Goal: Contribute content: Contribute content

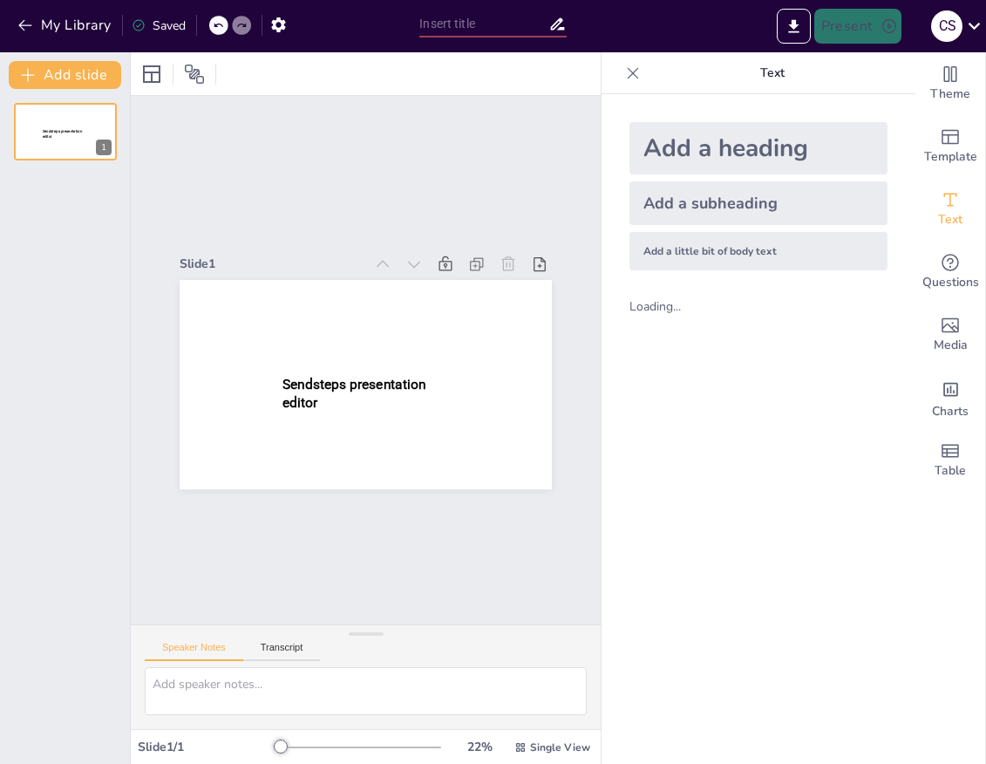
type input "New Sendsteps"
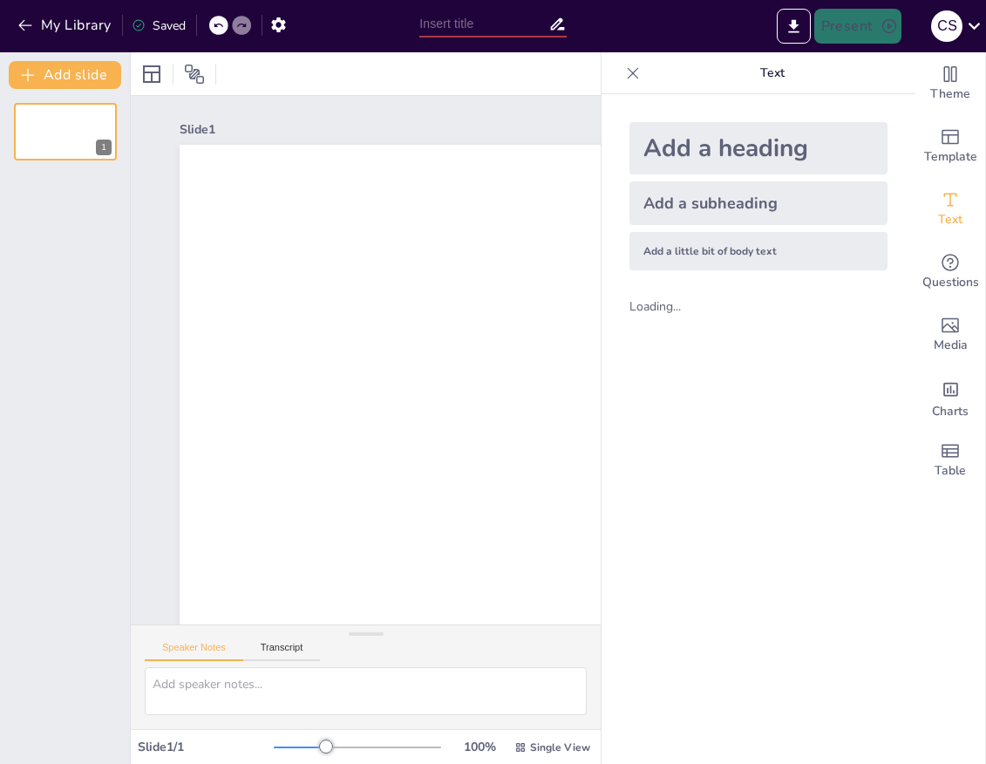
type input "New Sendsteps"
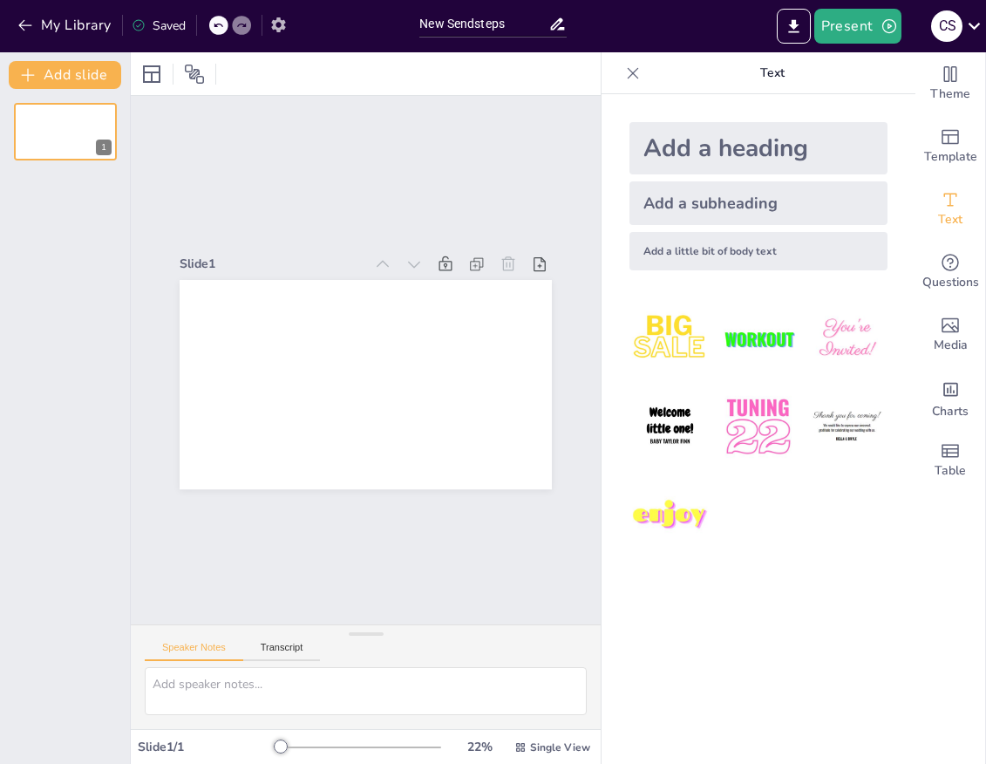
click at [276, 33] on icon "button" at bounding box center [278, 25] width 18 height 18
click at [277, 30] on icon "button" at bounding box center [278, 24] width 14 height 15
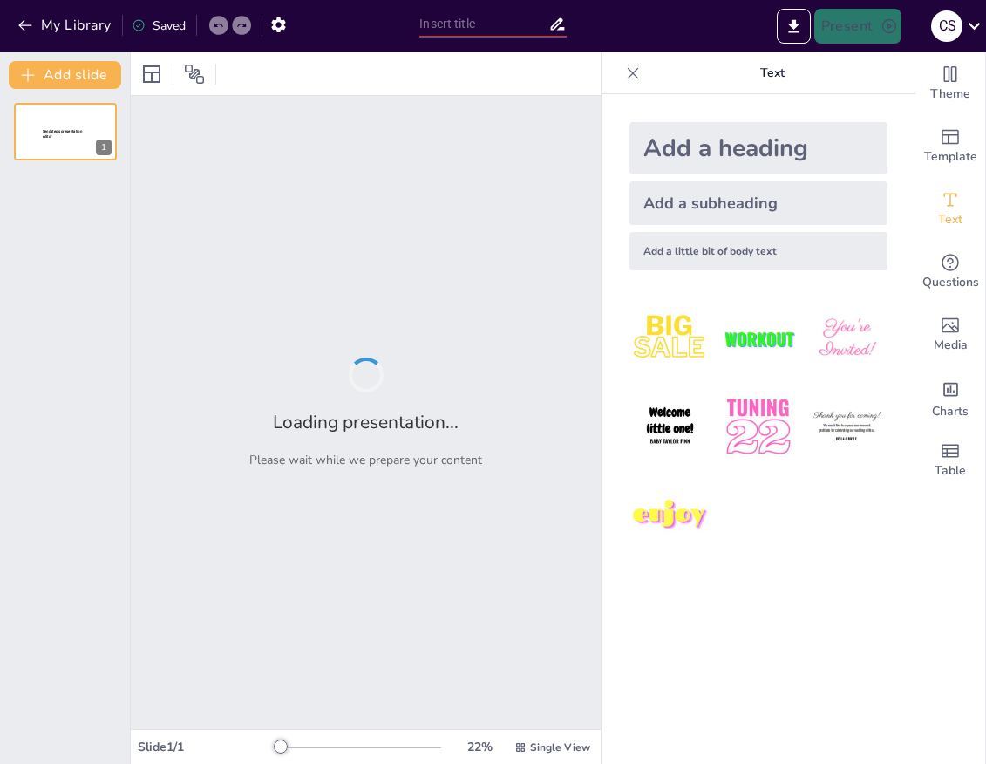
type input "New Sendsteps"
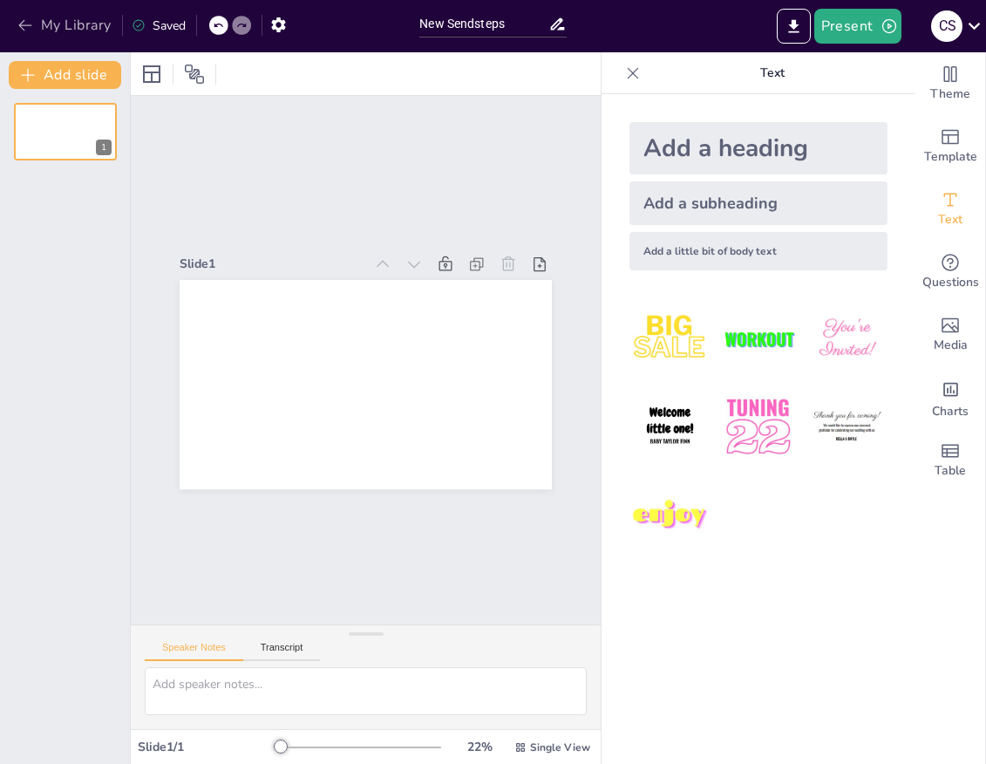
click at [22, 22] on icon "button" at bounding box center [24, 25] width 13 height 11
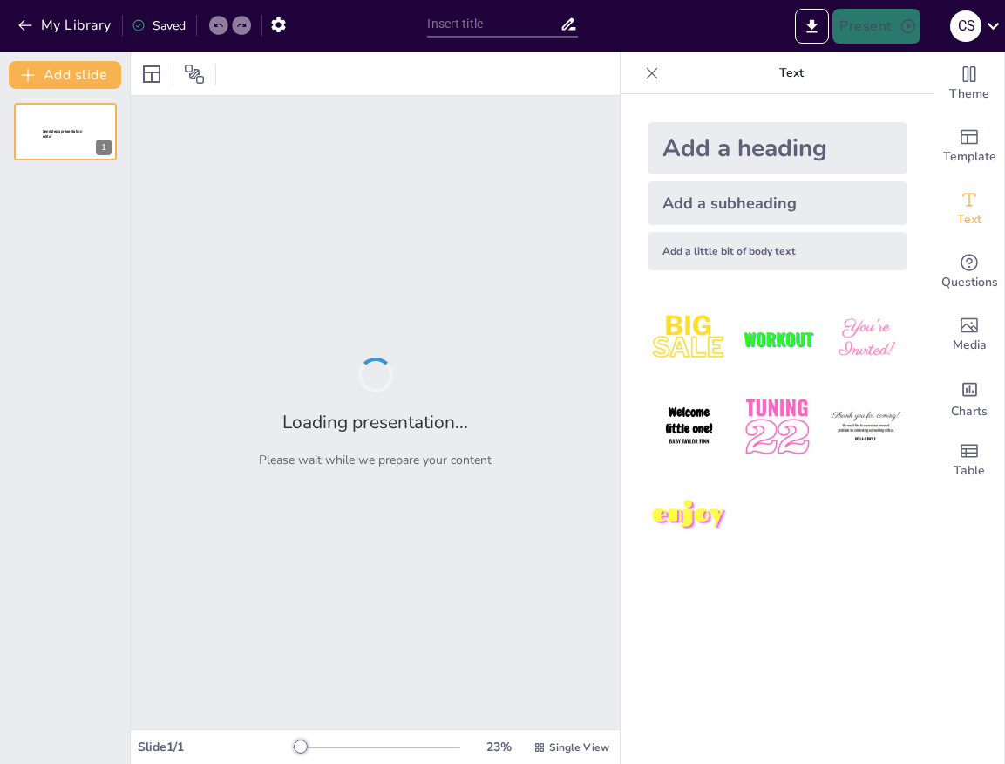
type input "Tipos de suelo"
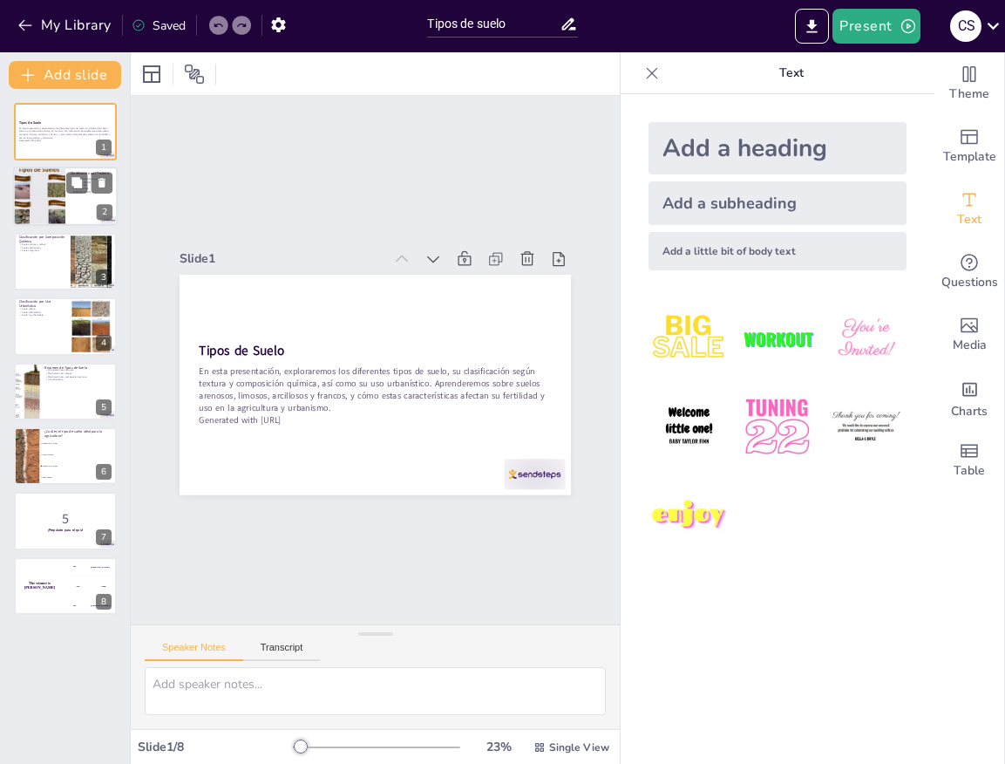
checkbox input "true"
click at [62, 207] on div at bounding box center [39, 196] width 68 height 59
type textarea "La clasificación de suelos por textura es fundamental para entender cómo intera…"
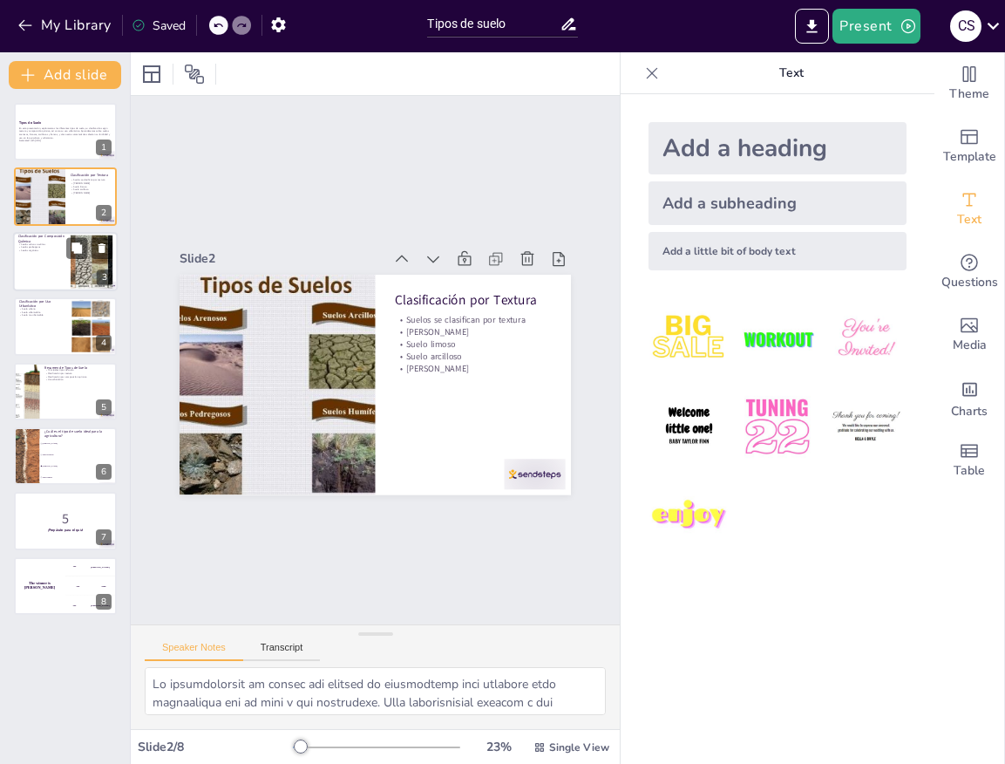
checkbox input "true"
click at [42, 263] on div at bounding box center [65, 261] width 105 height 59
type textarea "Los suelos calizos o salinos pueden ser un desafío para los cultivos, ya que el…"
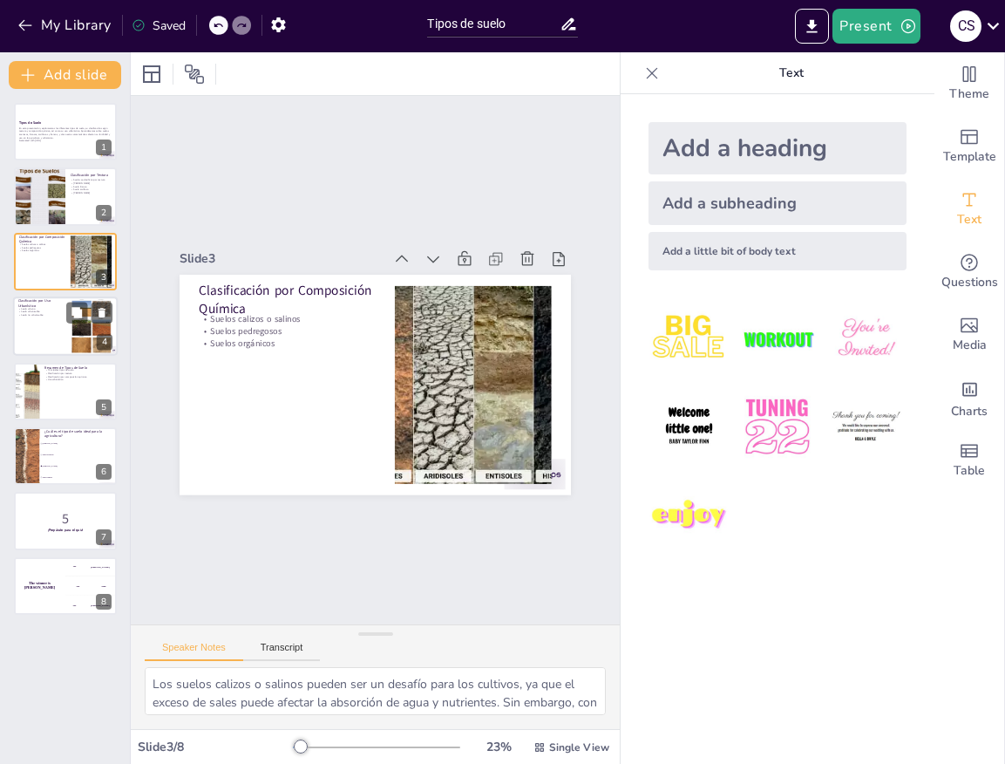
checkbox input "true"
click at [48, 330] on div at bounding box center [65, 325] width 105 height 59
type textarea "El suelo urbano es esencial para el desarrollo de las ciudades, ya que proporci…"
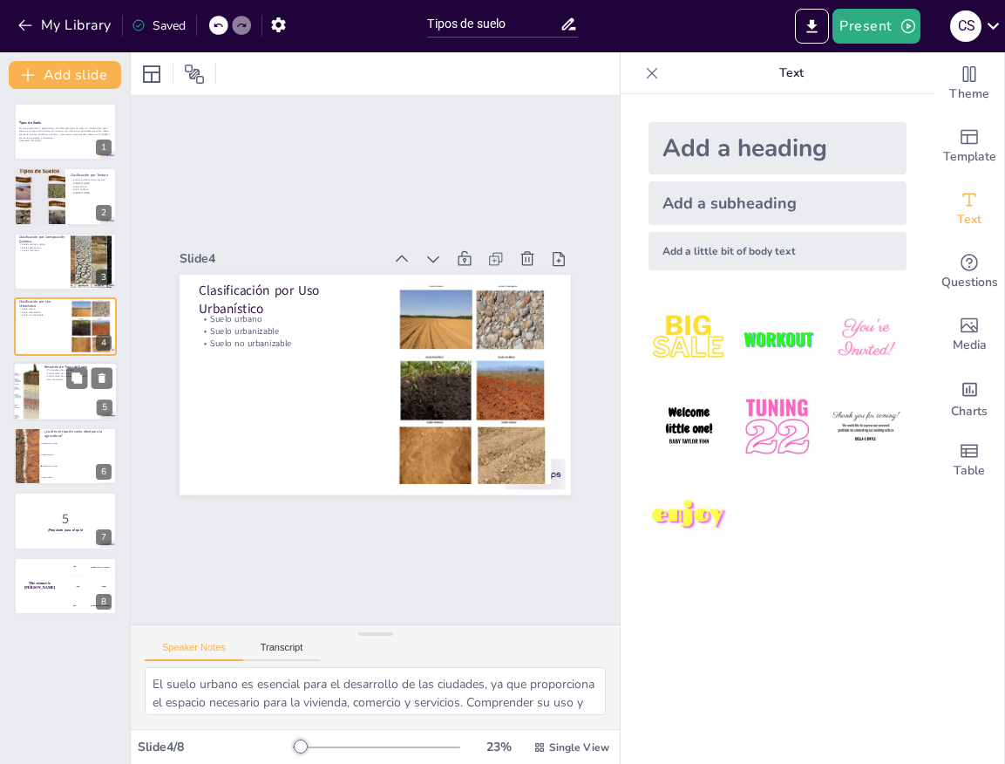
checkbox input "true"
click at [62, 399] on div at bounding box center [65, 391] width 105 height 59
type textarea "Conocer los diferentes tipos de suelo es esencial para cualquier persona intere…"
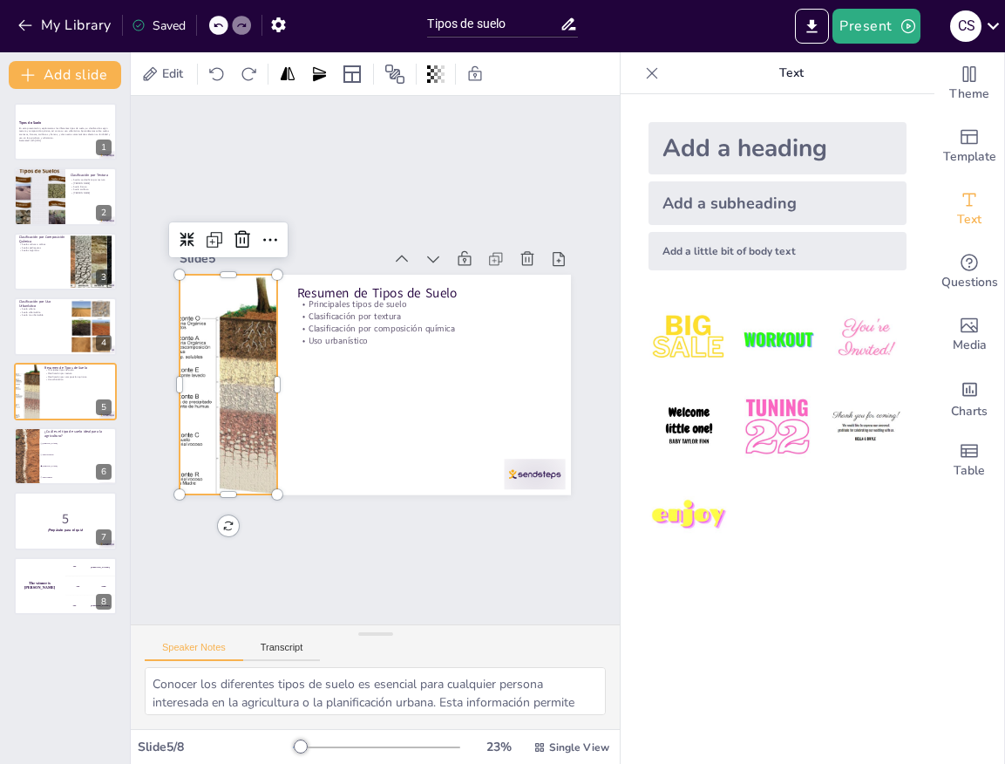
click at [298, 420] on div at bounding box center [415, 503] width 235 height 167
checkbox input "true"
click at [44, 516] on p "5" at bounding box center [65, 518] width 94 height 19
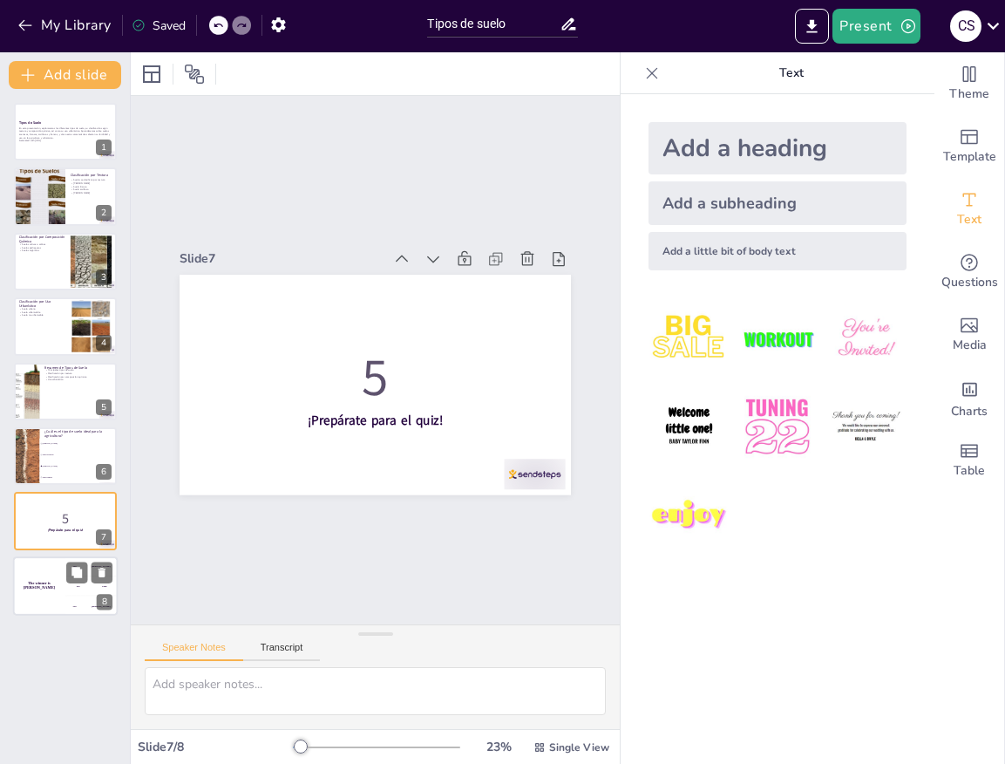
click at [39, 577] on div "The winner is Niels 🏆" at bounding box center [39, 585] width 52 height 59
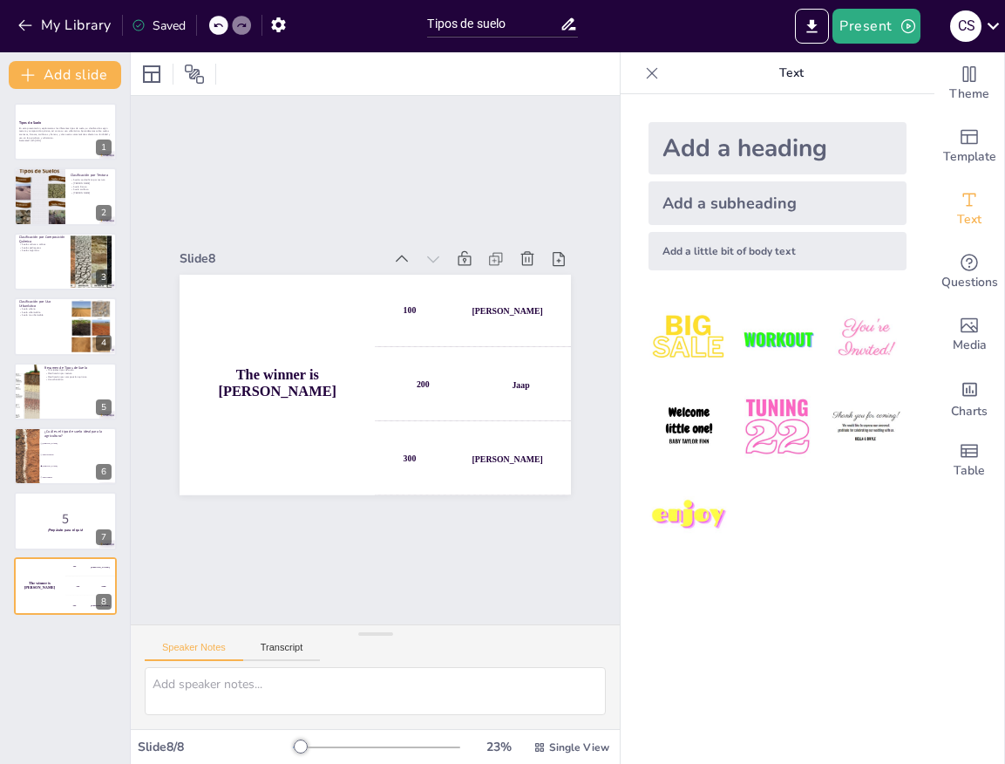
checkbox input "true"
click at [28, 27] on icon "button" at bounding box center [25, 25] width 17 height 17
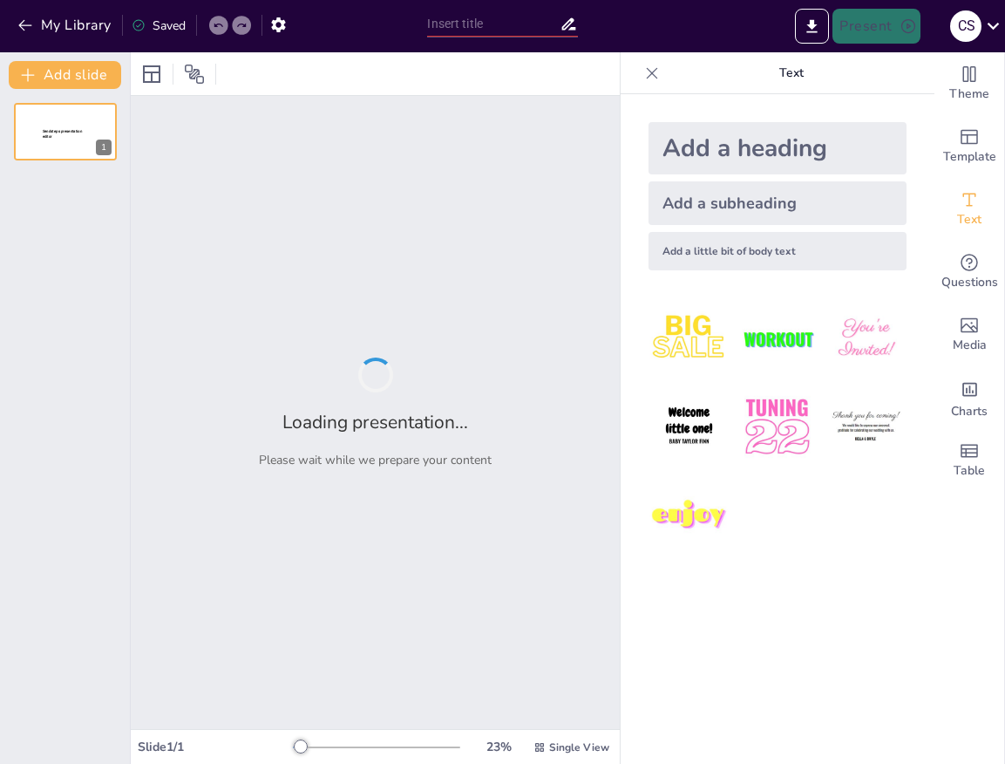
type input "tipos de suelo"
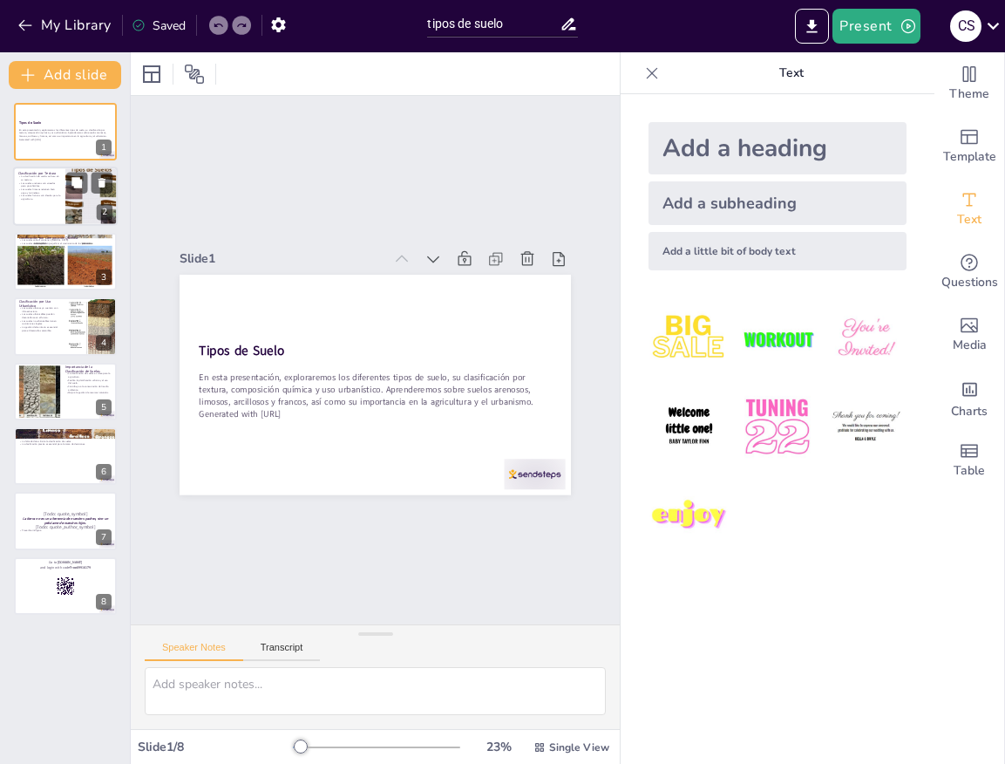
click at [41, 201] on div at bounding box center [65, 196] width 105 height 59
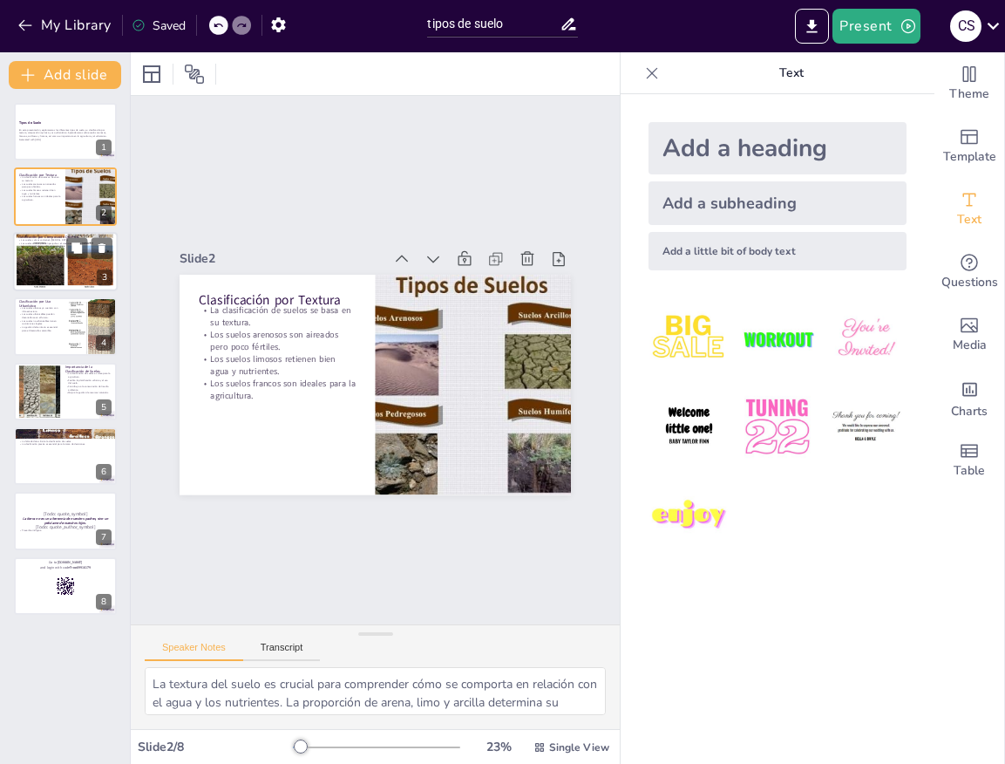
click at [44, 273] on div at bounding box center [65, 261] width 105 height 139
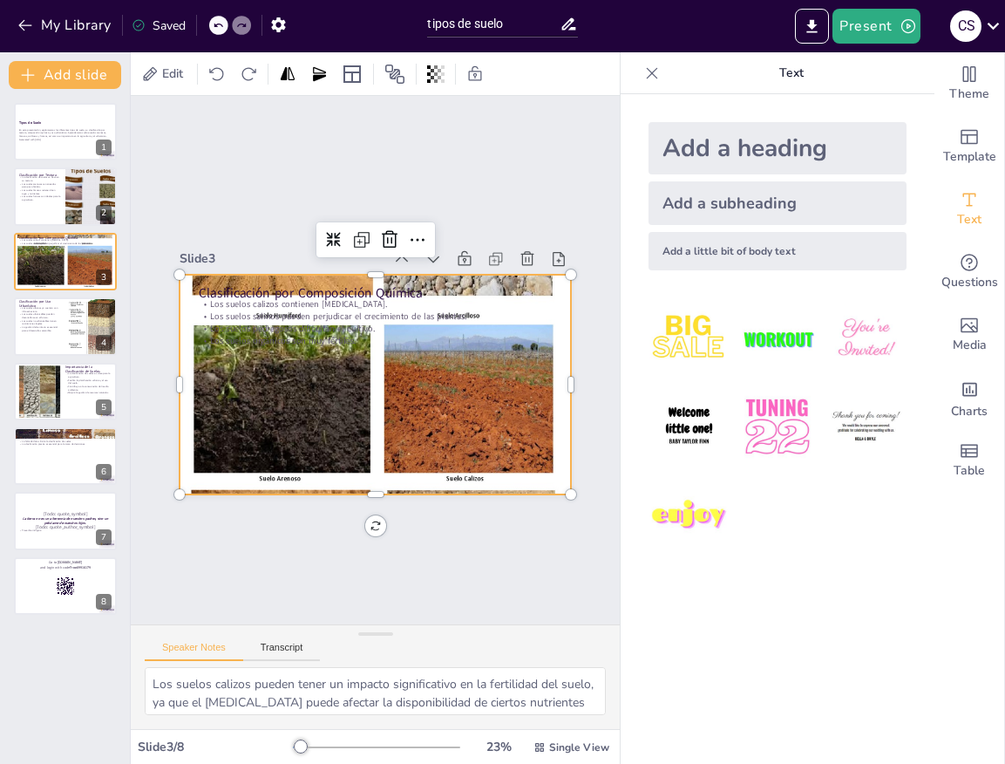
click at [376, 397] on div at bounding box center [360, 380] width 623 height 652
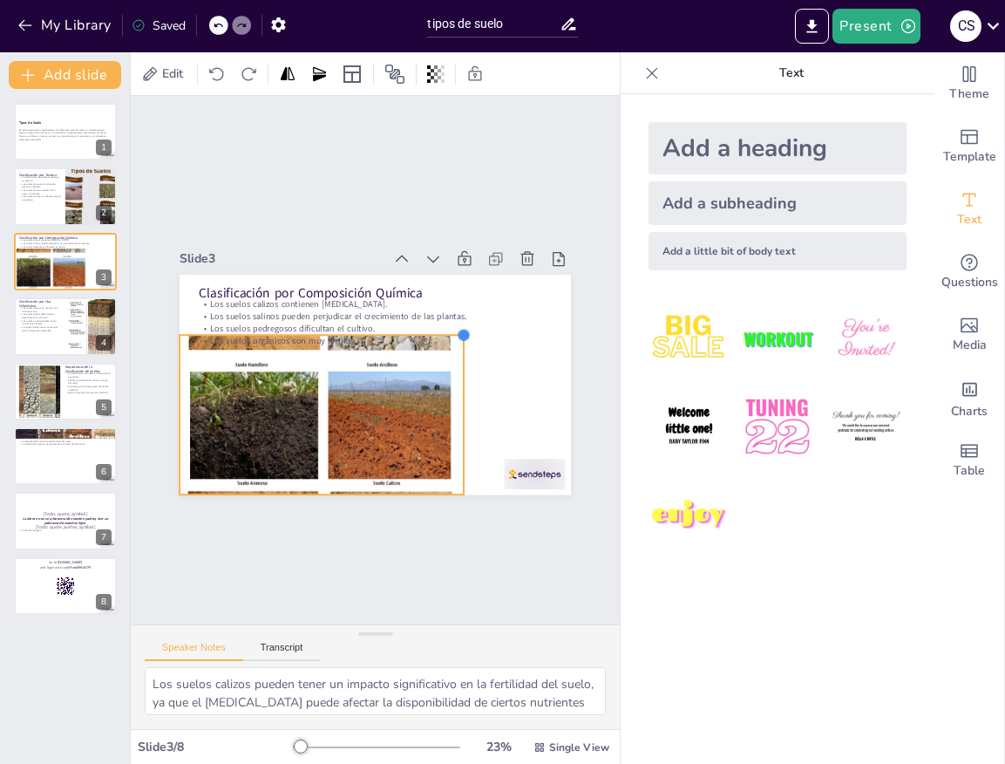
drag, startPoint x: 569, startPoint y: 271, endPoint x: 462, endPoint y: 394, distance: 163.1
click at [462, 394] on div "Clasificación por Composición Química Los suelos calizos contienen carbonato de…" at bounding box center [363, 381] width 449 height 386
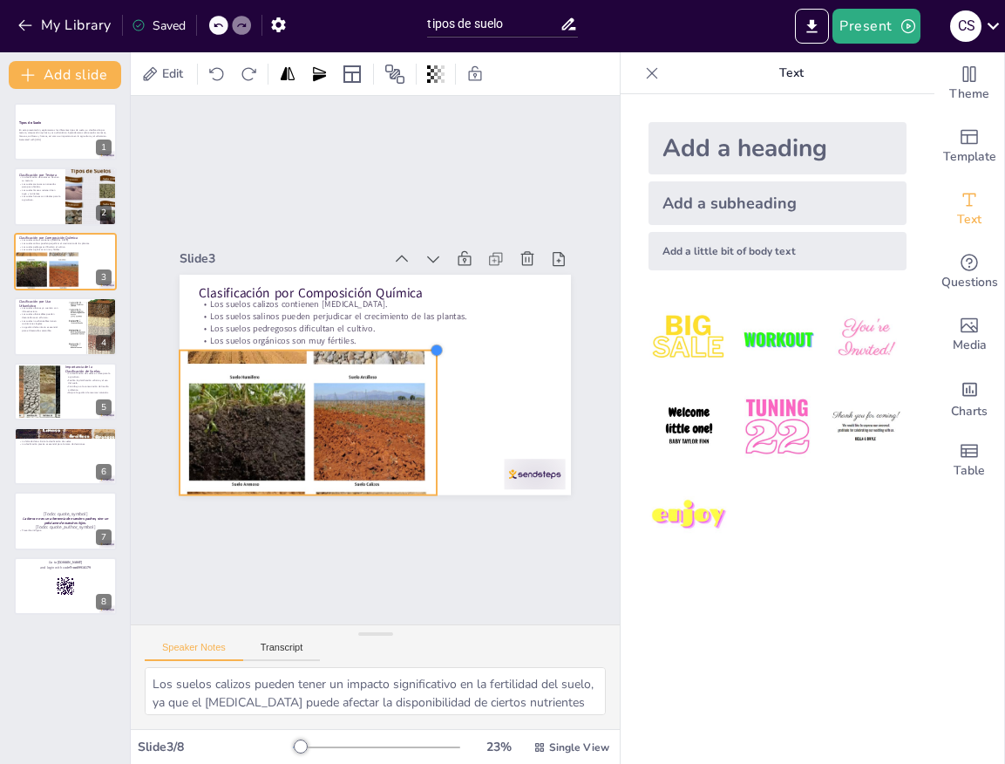
drag, startPoint x: 464, startPoint y: 338, endPoint x: 436, endPoint y: 375, distance: 46.0
click at [436, 375] on div "Clasificación por Composición Química Los suelos calizos contienen carbonato de…" at bounding box center [365, 382] width 447 height 360
click at [45, 316] on p "Los suelos urbanizables pueden desarrollarse en el futuro." at bounding box center [39, 315] width 42 height 6
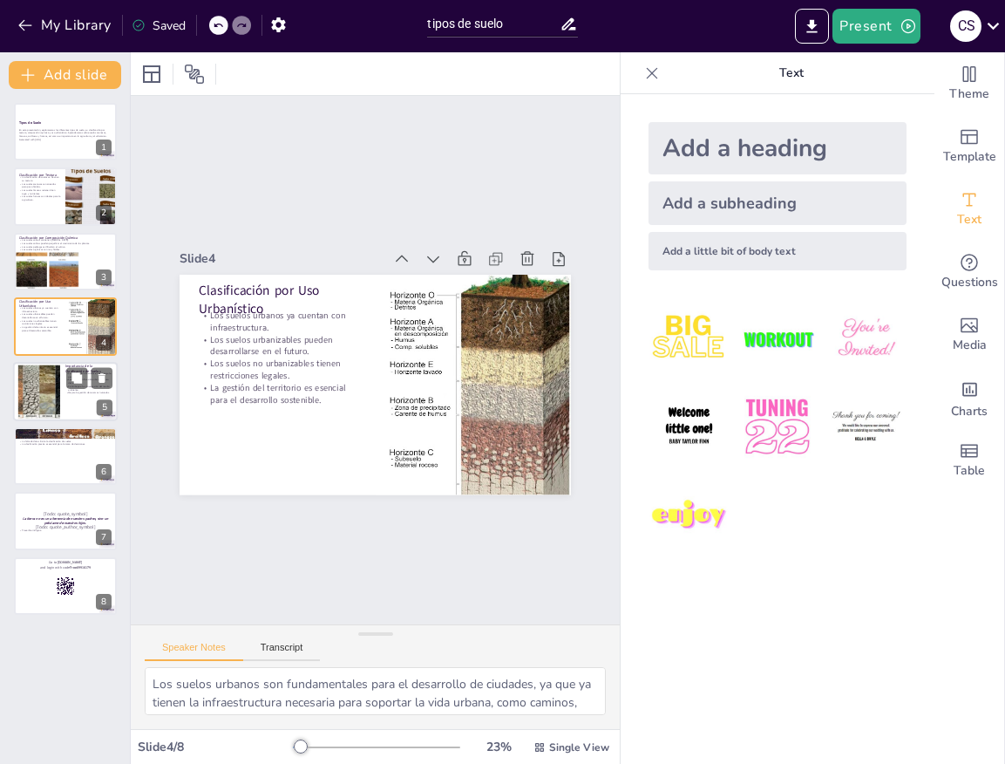
click at [49, 389] on div at bounding box center [39, 390] width 96 height 53
type textarea "Entender el tipo de suelo es esencial para los agricultores, ya que les permite…"
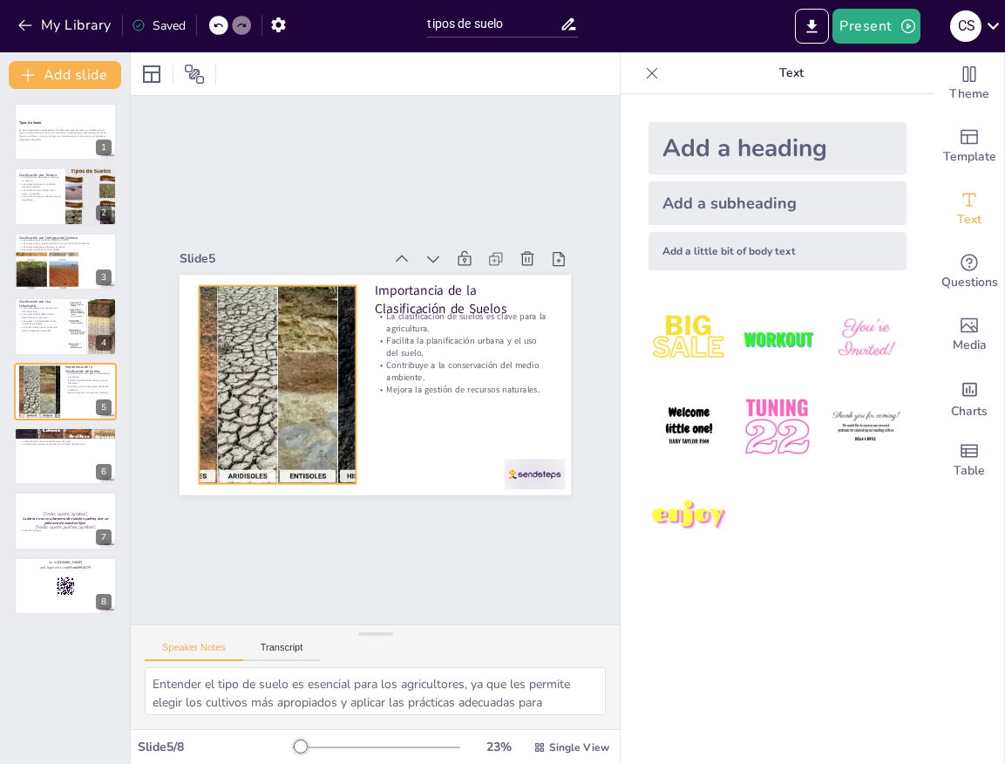
click at [289, 419] on div at bounding box center [274, 353] width 403 height 300
click at [343, 251] on icon at bounding box center [356, 238] width 26 height 26
click at [51, 509] on div at bounding box center [65, 521] width 105 height 59
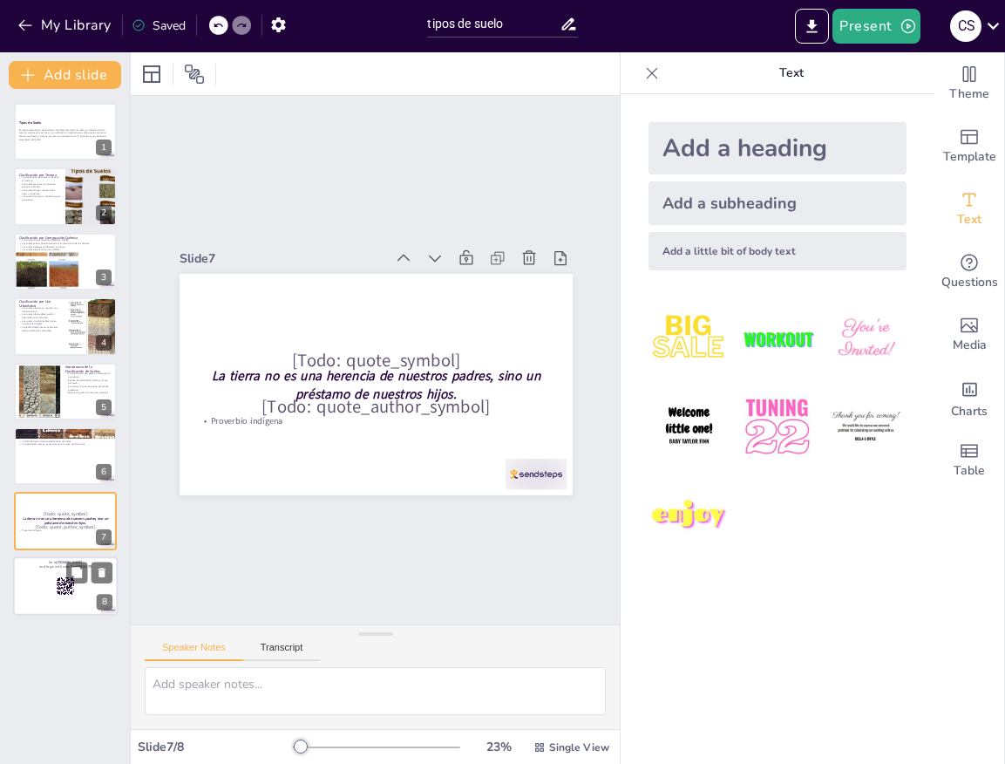
click at [36, 575] on div at bounding box center [65, 585] width 105 height 59
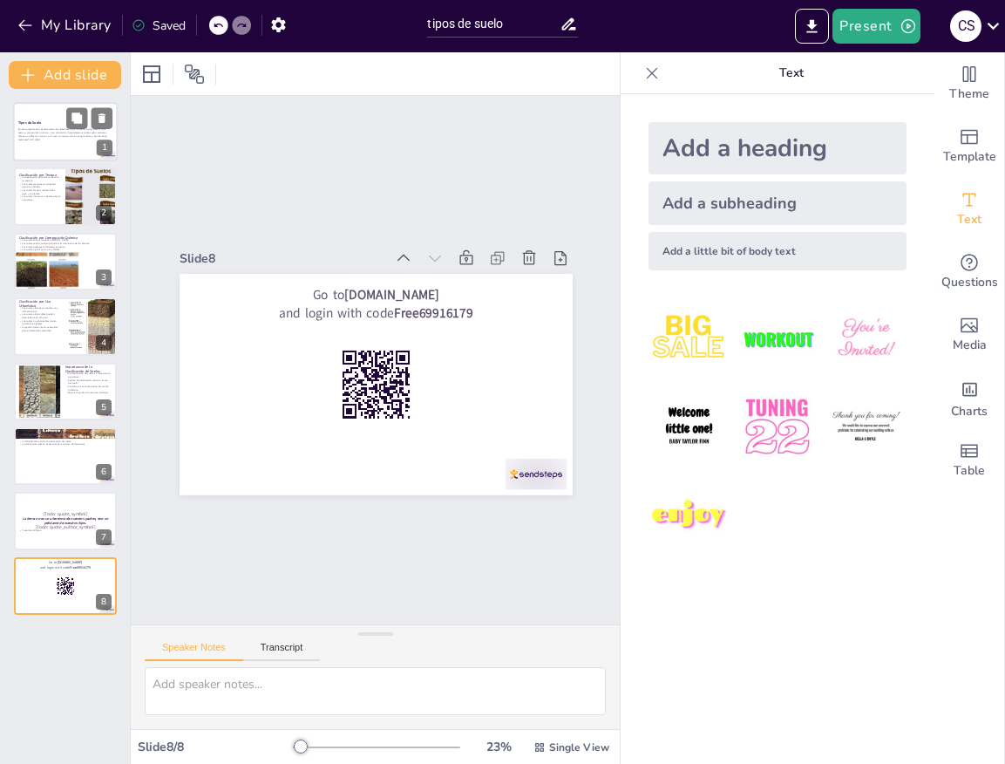
click at [60, 143] on div at bounding box center [65, 131] width 105 height 59
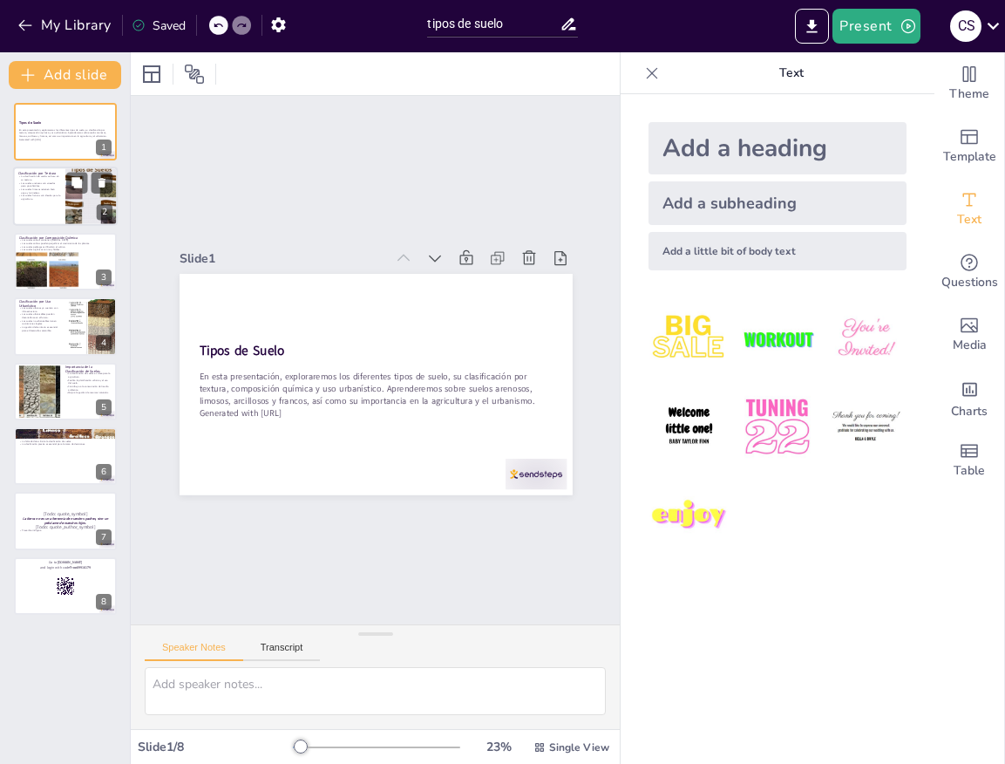
click at [37, 200] on p "Los suelos francos son ideales para la agricultura." at bounding box center [39, 197] width 42 height 6
type textarea "La textura del suelo es crucial para comprender cómo se comporta en relación co…"
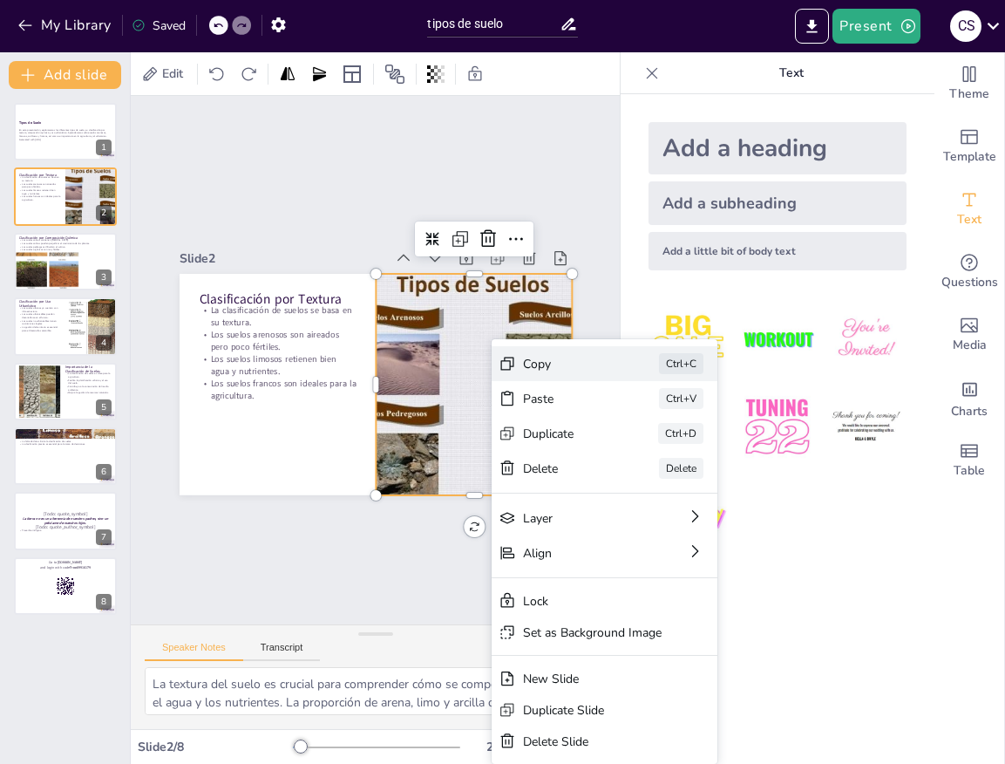
click at [625, 507] on div "Copy" at bounding box center [669, 524] width 89 height 34
